Goal: Obtain resource: Download file/media

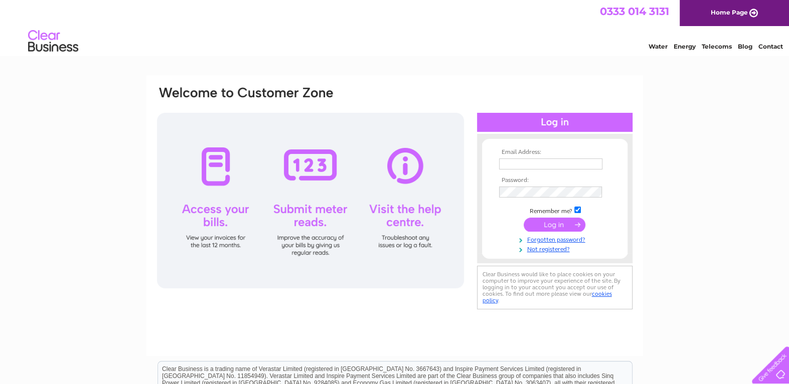
click at [554, 159] on input "text" at bounding box center [550, 164] width 103 height 11
type input "admin@cumbernauldautorepairs.co.uk"
click at [549, 231] on input "submit" at bounding box center [555, 225] width 62 height 14
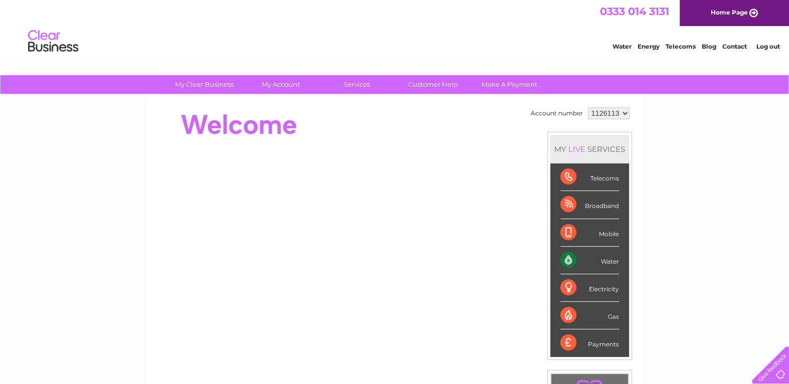
scroll to position [50, 0]
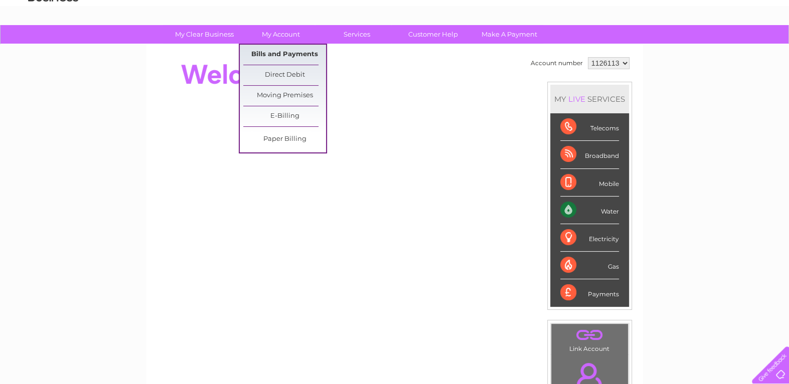
click at [284, 52] on link "Bills and Payments" at bounding box center [284, 55] width 83 height 20
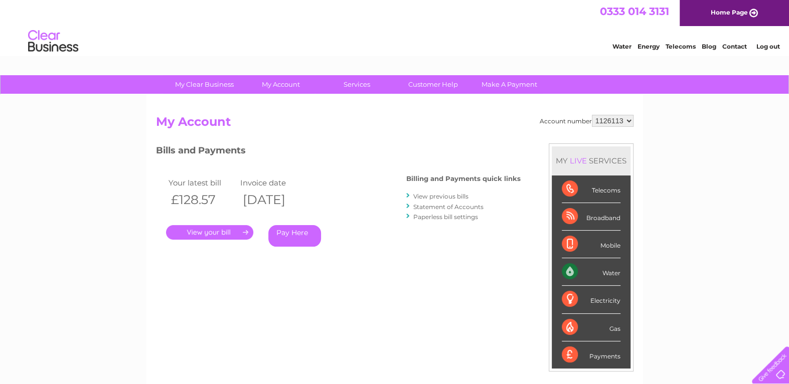
click at [217, 229] on link "." at bounding box center [209, 232] width 87 height 15
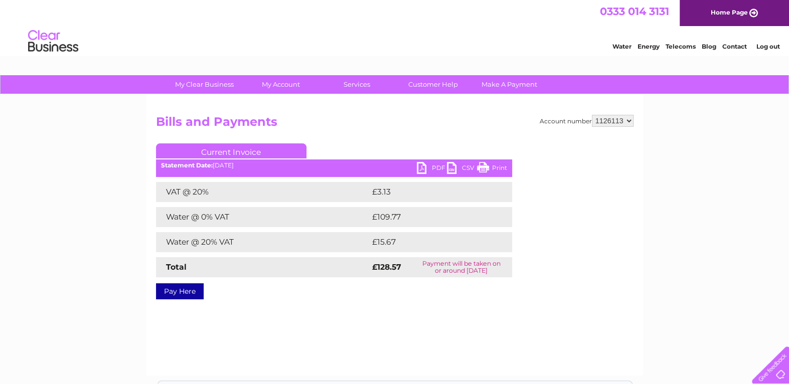
click at [431, 166] on link "PDF" at bounding box center [432, 169] width 30 height 15
click at [436, 164] on link "PDF" at bounding box center [432, 169] width 30 height 15
click at [435, 167] on link "PDF" at bounding box center [432, 169] width 30 height 15
